Goal: Find specific page/section: Find specific page/section

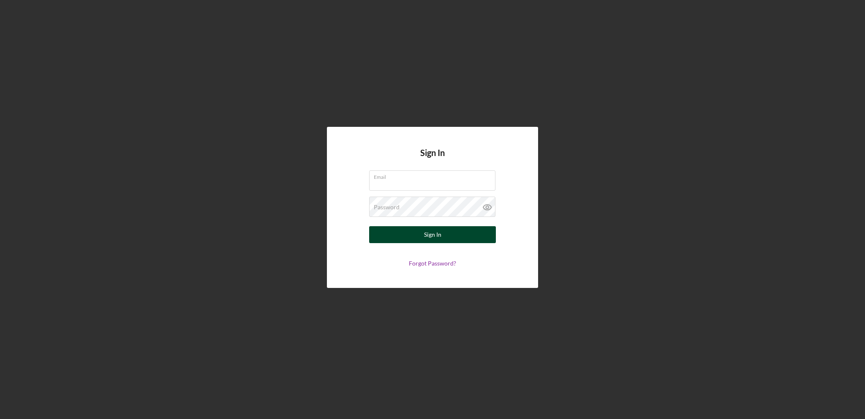
type input "[PERSON_NAME][EMAIL_ADDRESS][PERSON_NAME][DOMAIN_NAME]"
click at [428, 231] on div "Sign In" at bounding box center [432, 234] width 17 height 17
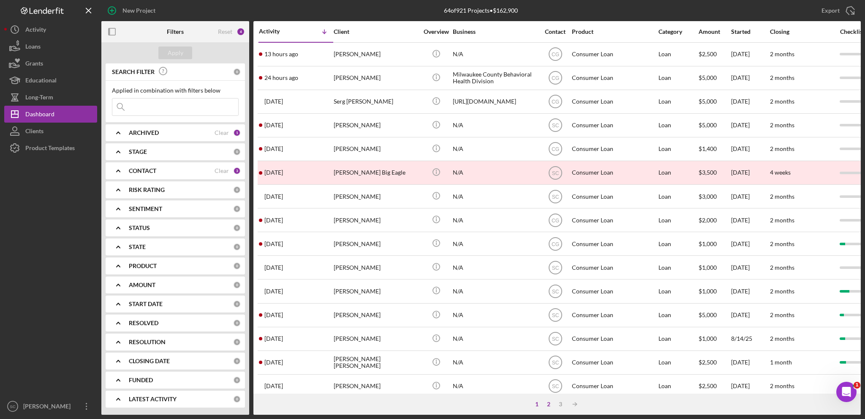
click at [549, 402] on div "2" at bounding box center [549, 404] width 12 height 7
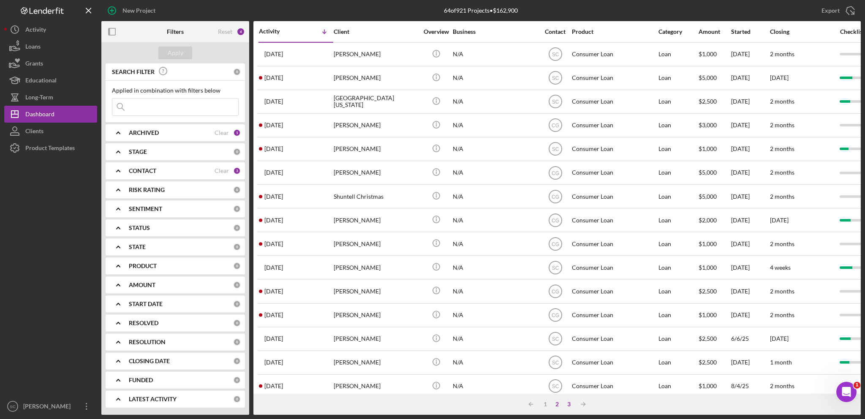
click at [570, 402] on div "3" at bounding box center [569, 404] width 12 height 7
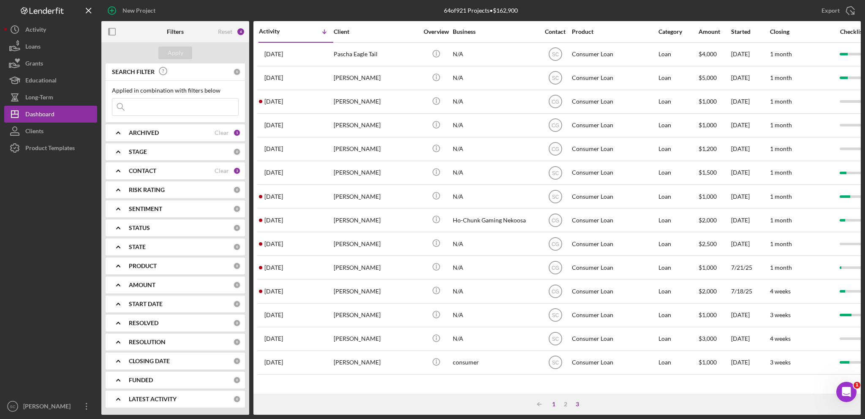
click at [556, 403] on div "1" at bounding box center [554, 404] width 12 height 7
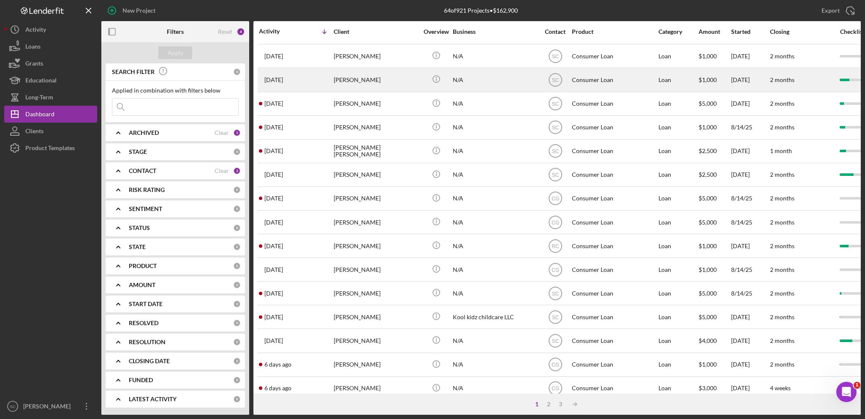
scroll to position [252, 0]
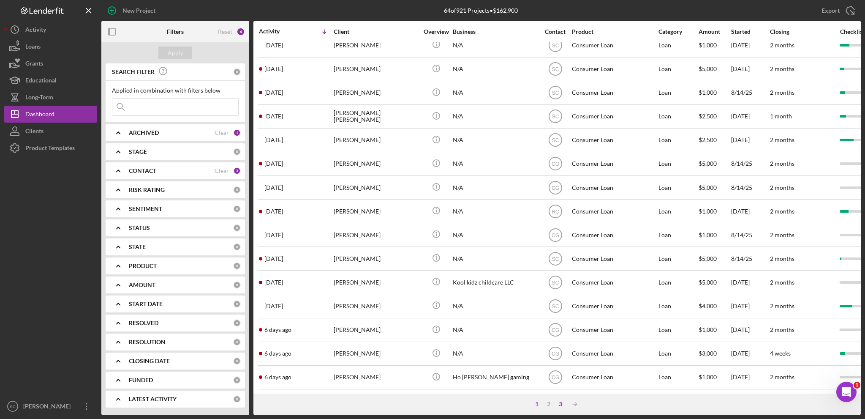
click at [563, 404] on div "3" at bounding box center [561, 404] width 12 height 7
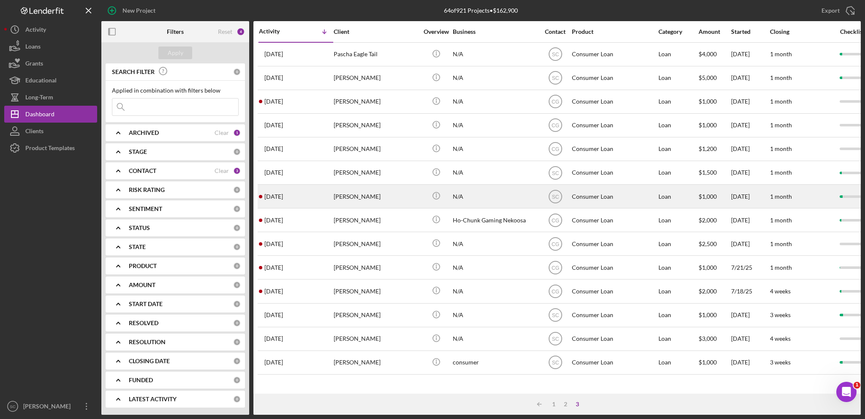
scroll to position [0, 0]
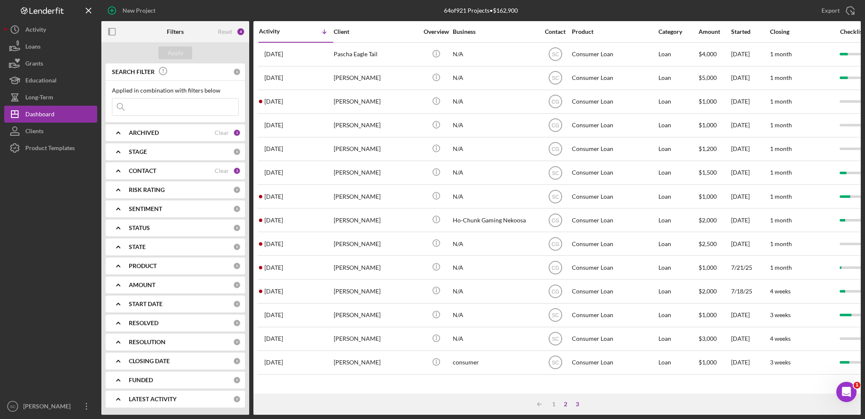
click at [567, 404] on div "2" at bounding box center [566, 404] width 12 height 7
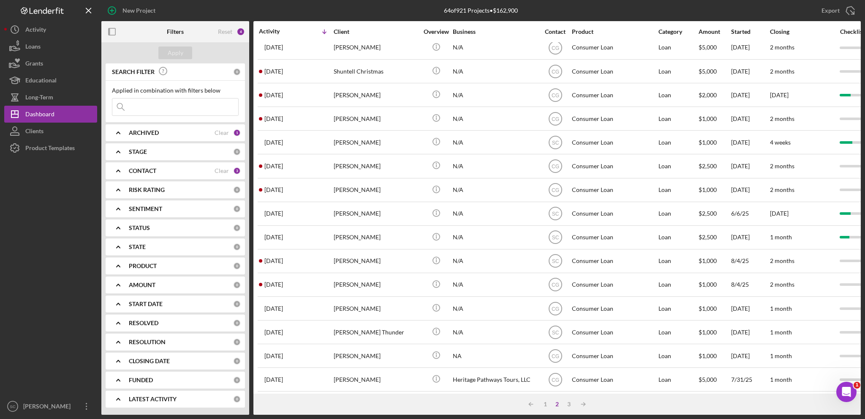
scroll to position [83, 0]
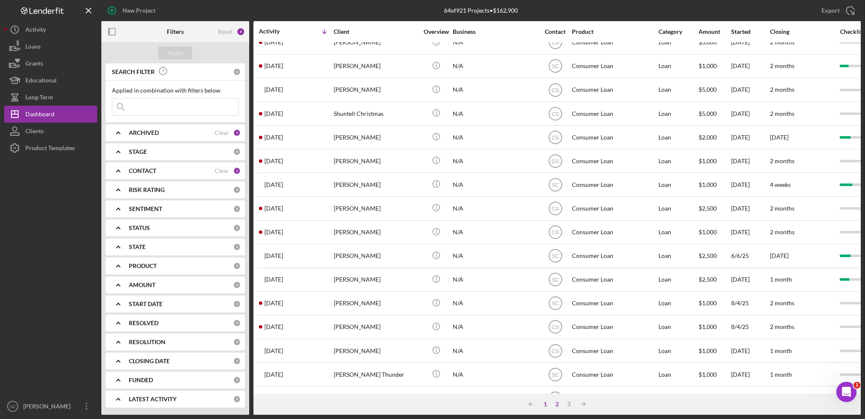
click at [543, 402] on div "1" at bounding box center [546, 404] width 12 height 7
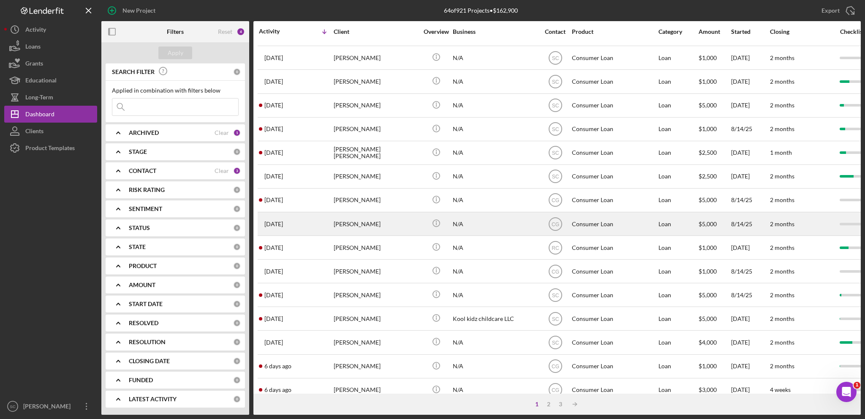
scroll to position [252, 0]
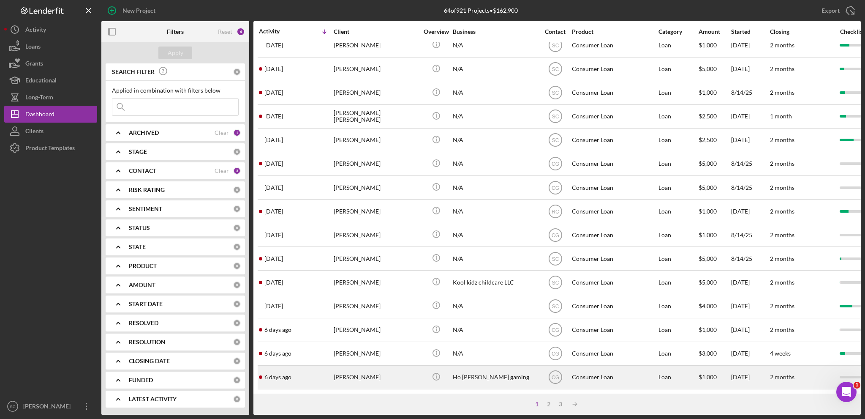
click at [358, 374] on div "[PERSON_NAME]" at bounding box center [376, 377] width 85 height 22
